Goal: Navigation & Orientation: Find specific page/section

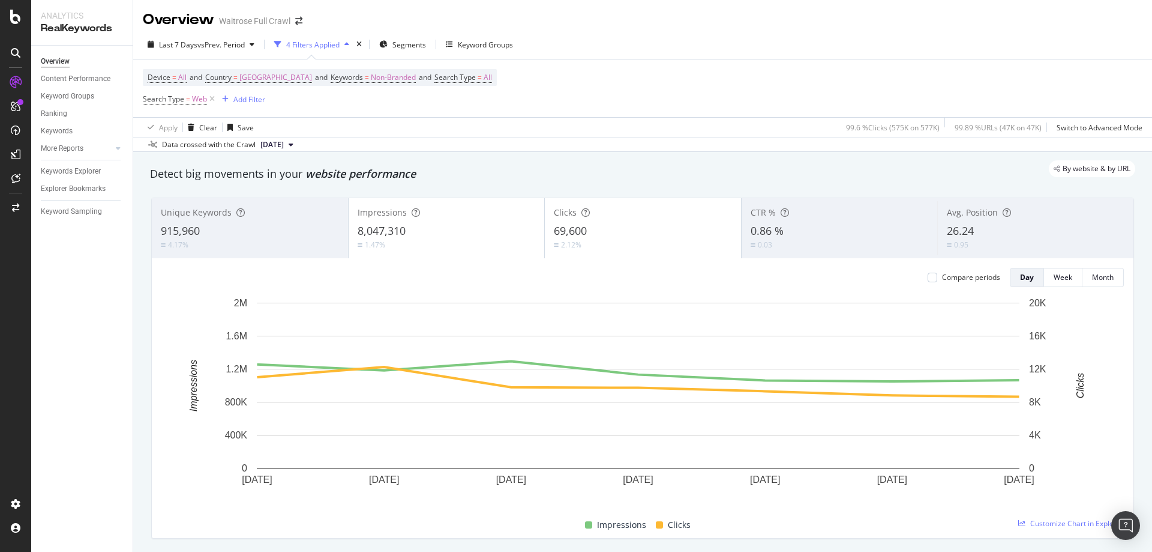
scroll to position [120, 0]
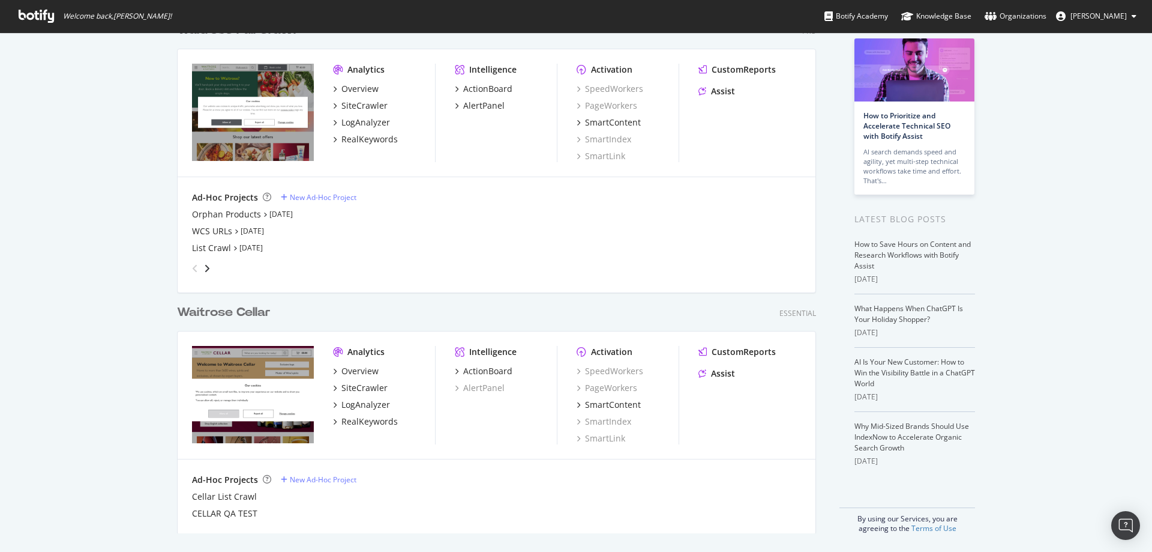
scroll to position [69, 0]
click at [367, 373] on div "Overview" at bounding box center [359, 370] width 37 height 12
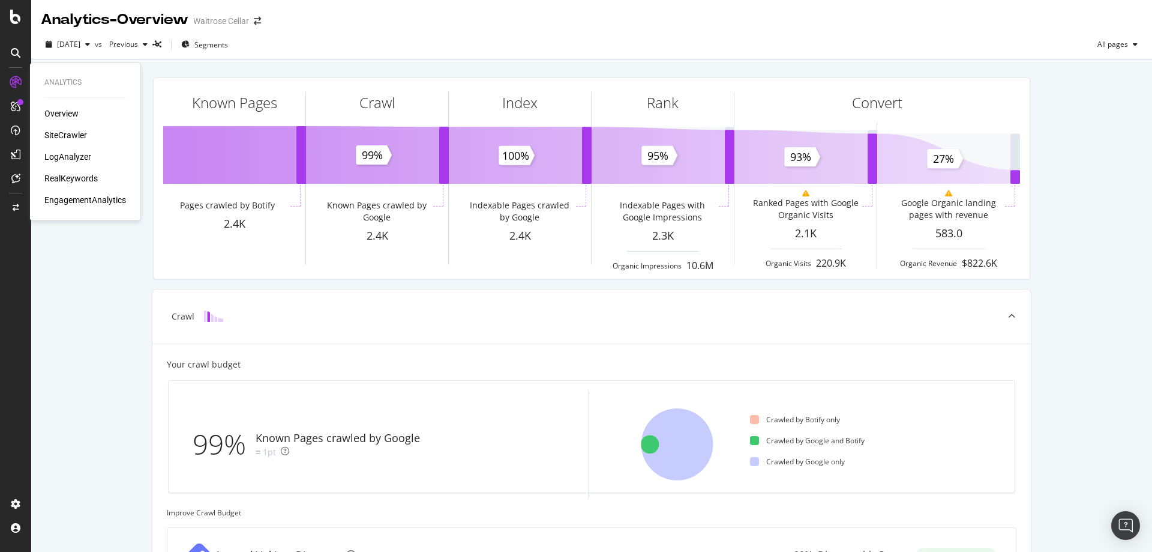
click at [76, 134] on div "SiteCrawler" at bounding box center [65, 135] width 43 height 12
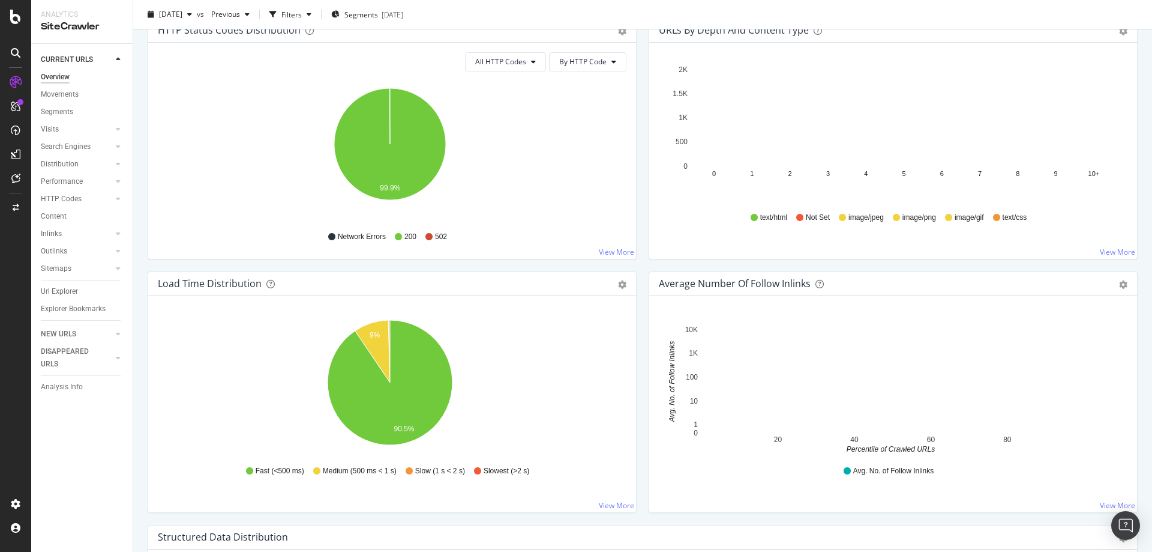
scroll to position [840, 0]
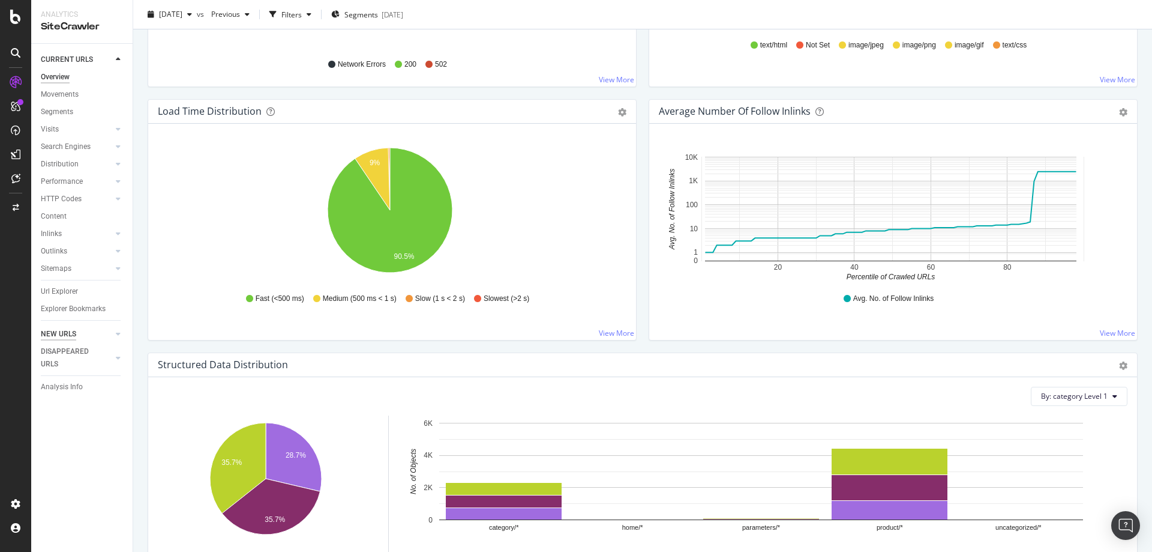
click at [57, 333] on div "NEW URLS" at bounding box center [58, 334] width 35 height 13
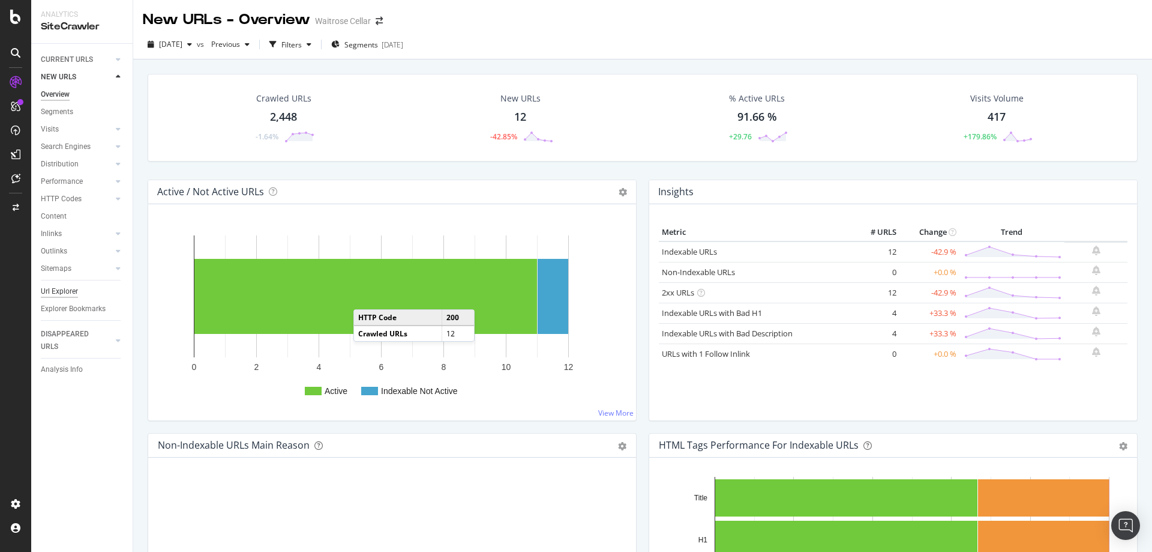
click at [69, 293] on div "Url Explorer" at bounding box center [59, 291] width 37 height 13
